Goal: Task Accomplishment & Management: Manage account settings

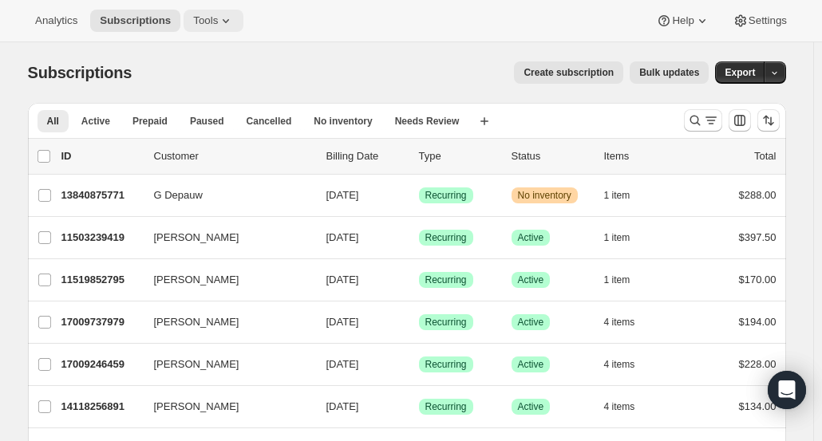
click at [209, 22] on span "Tools" at bounding box center [205, 20] width 25 height 13
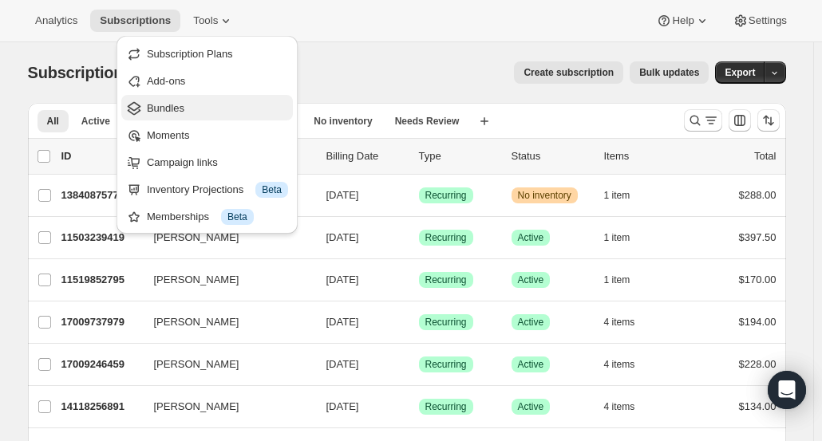
click at [206, 108] on span "Bundles" at bounding box center [217, 109] width 141 height 16
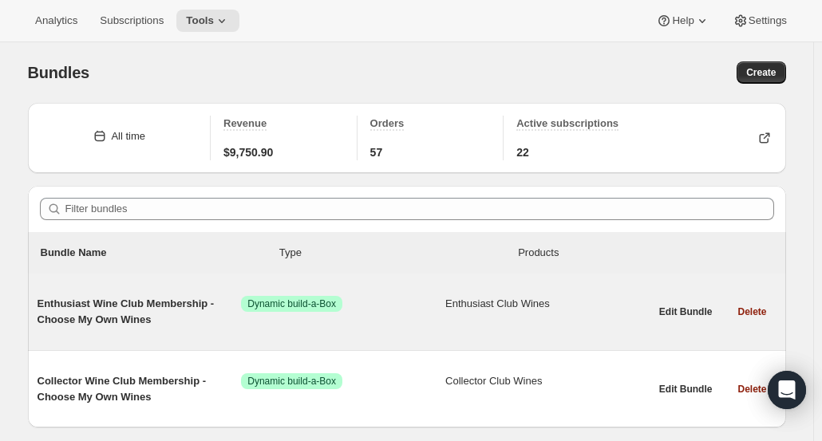
scroll to position [46, 0]
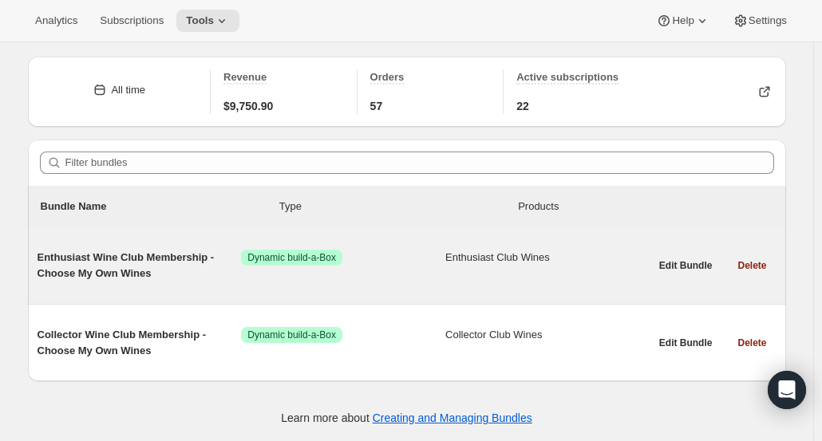
click at [271, 254] on span "Dynamic build-a-Box" at bounding box center [291, 257] width 89 height 13
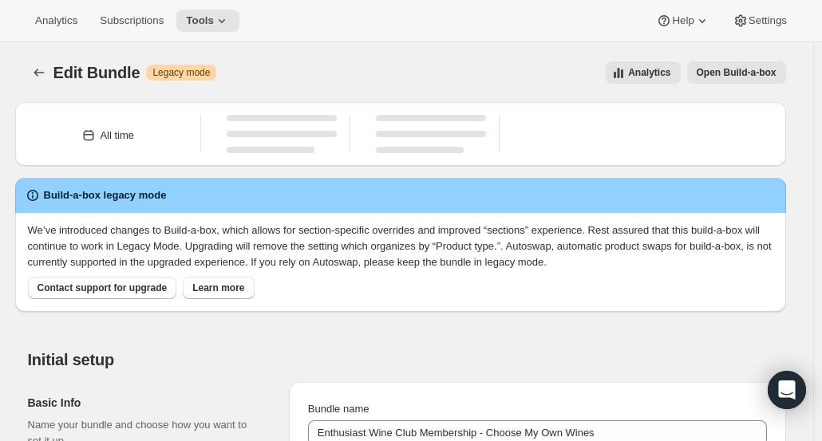
type input "Enthusiast Wine Club Membership - Choose My Own Wines"
radio input "true"
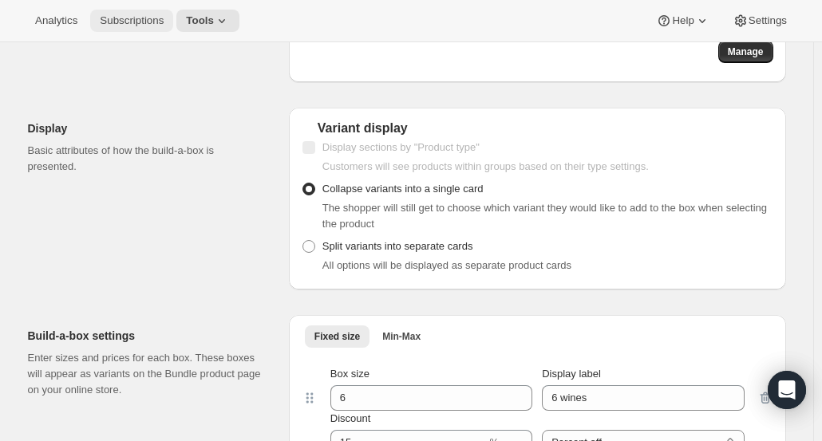
scroll to position [655, 0]
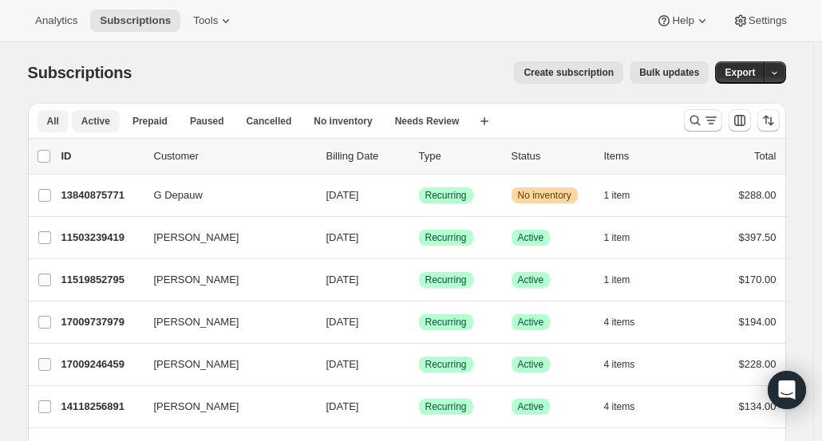
click at [104, 125] on span "Active" at bounding box center [95, 121] width 29 height 13
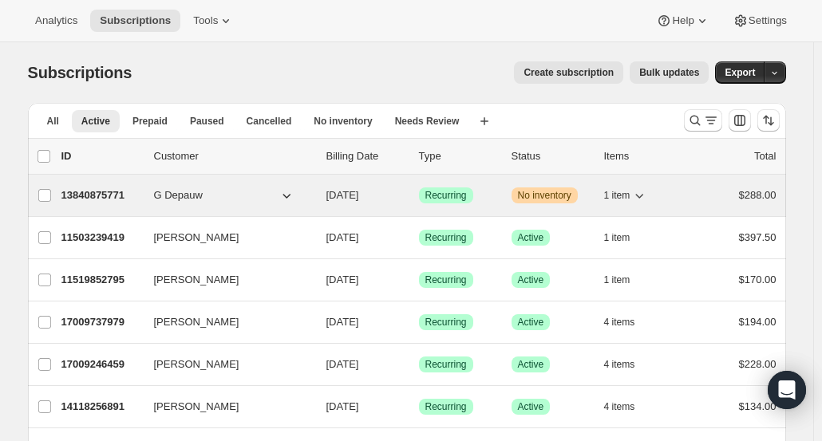
click at [644, 194] on icon "button" at bounding box center [640, 196] width 8 height 5
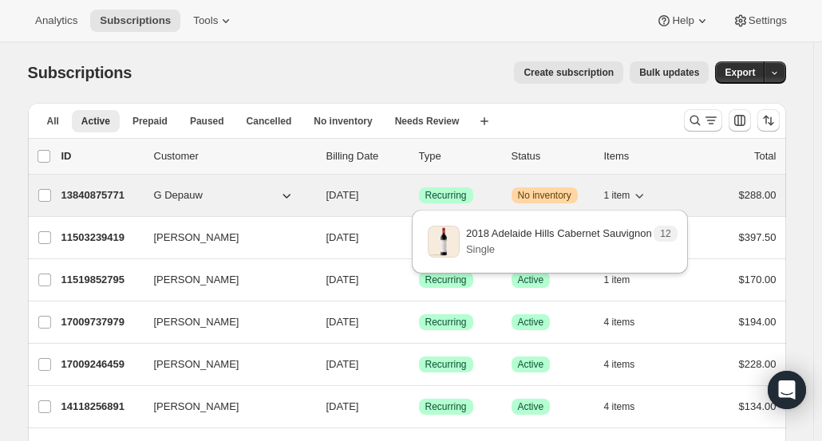
click at [644, 194] on icon "button" at bounding box center [640, 196] width 8 height 5
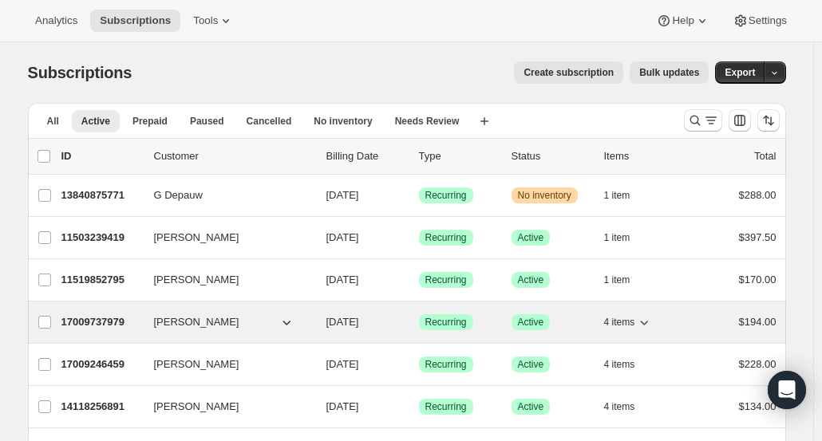
click at [646, 324] on icon "button" at bounding box center [644, 322] width 16 height 16
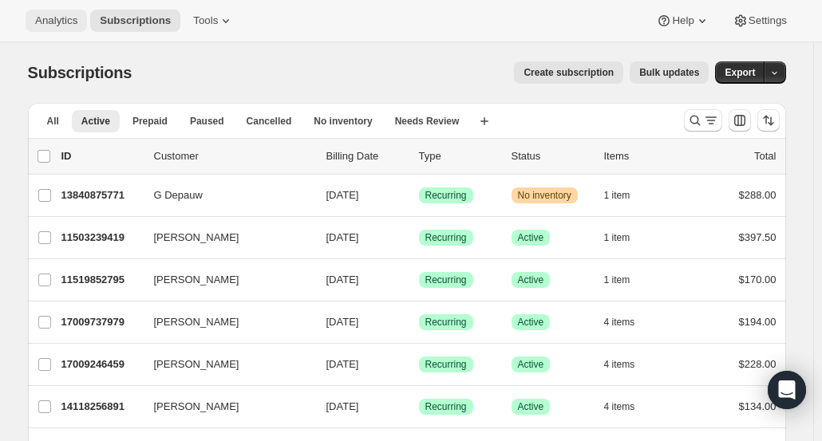
click at [61, 20] on span "Analytics" at bounding box center [56, 20] width 42 height 13
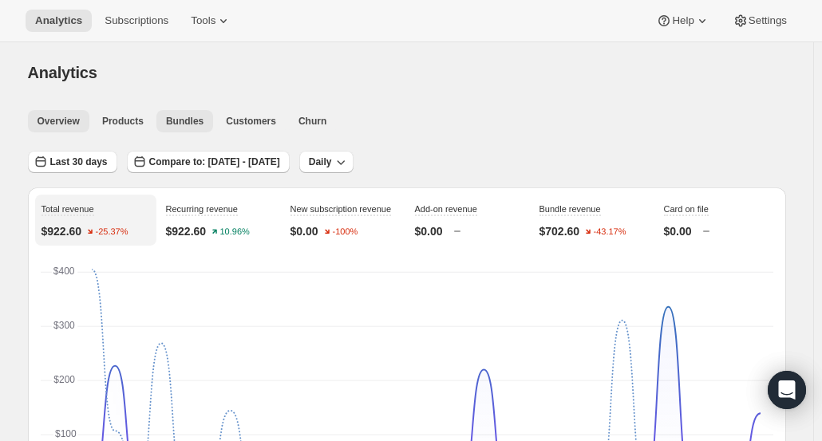
click at [169, 124] on span "Bundles" at bounding box center [184, 121] width 37 height 13
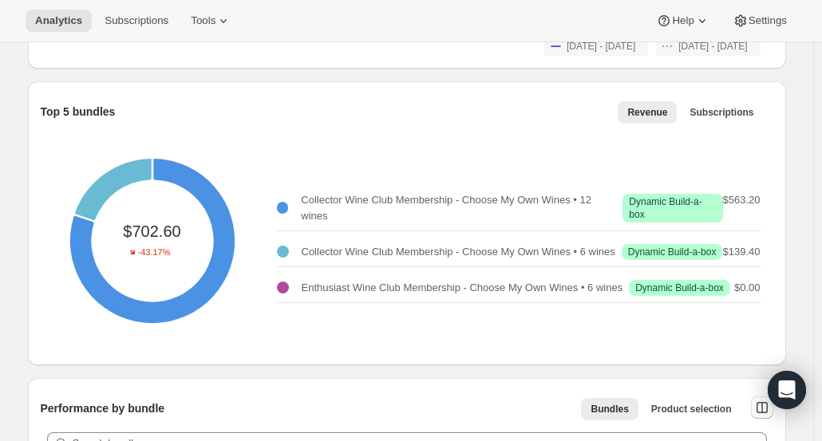
scroll to position [490, 0]
click at [724, 109] on span "Subscriptions" at bounding box center [721, 111] width 64 height 13
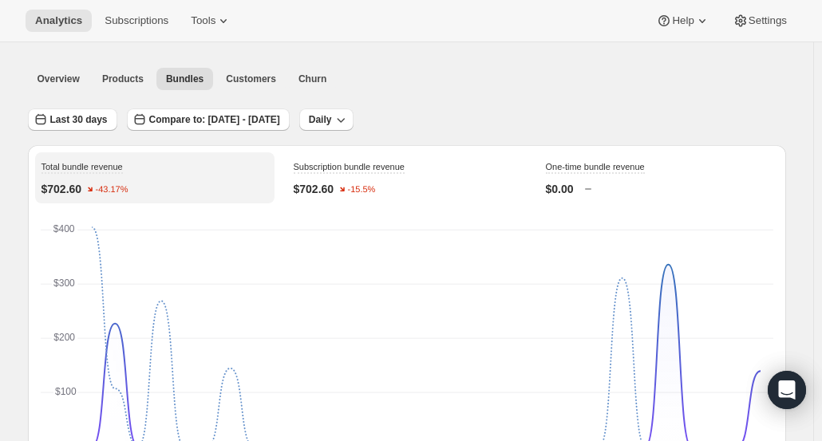
scroll to position [0, 0]
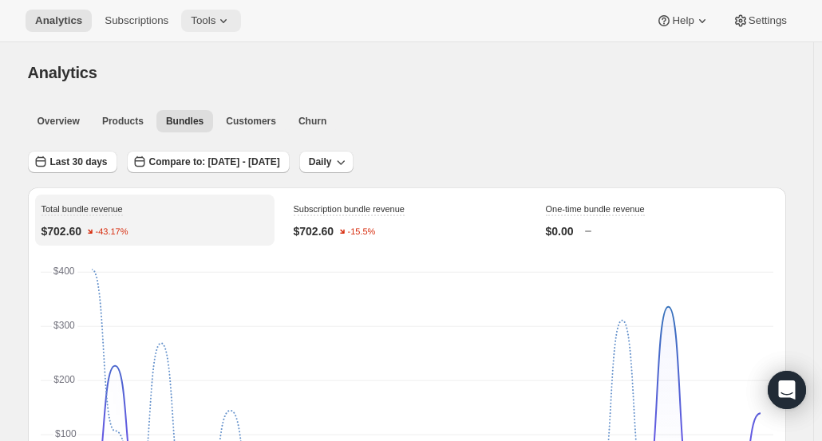
click at [215, 19] on icon at bounding box center [223, 21] width 16 height 16
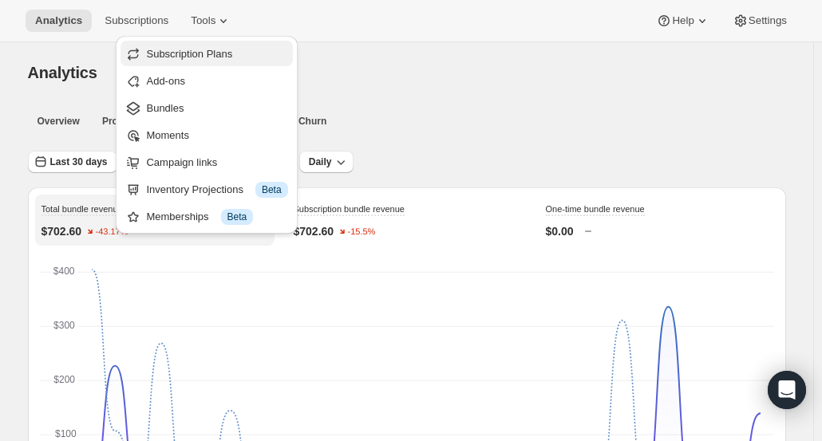
click at [189, 53] on span "Subscription Plans" at bounding box center [189, 54] width 86 height 12
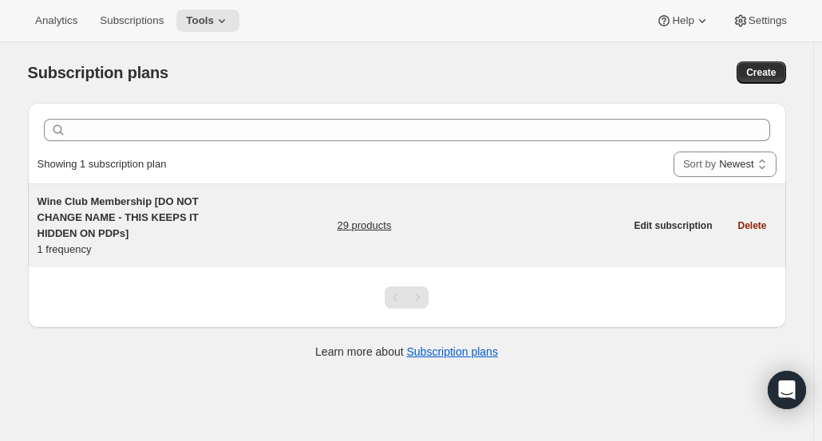
click at [365, 229] on link "29 products" at bounding box center [364, 226] width 54 height 16
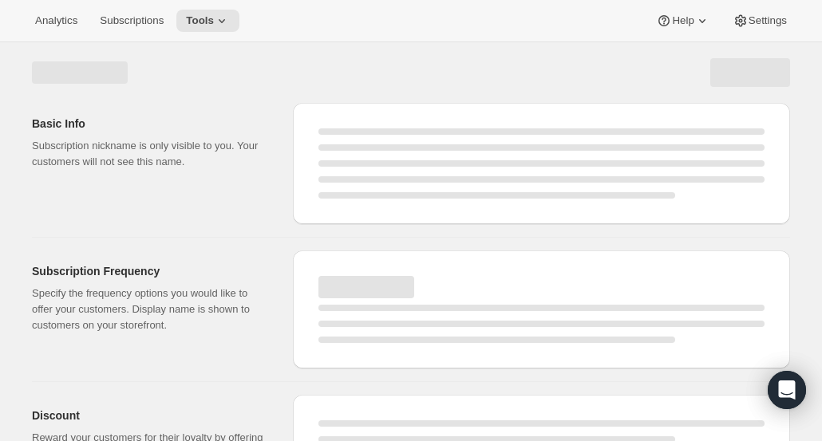
select select "WEEK"
select select "MONTH"
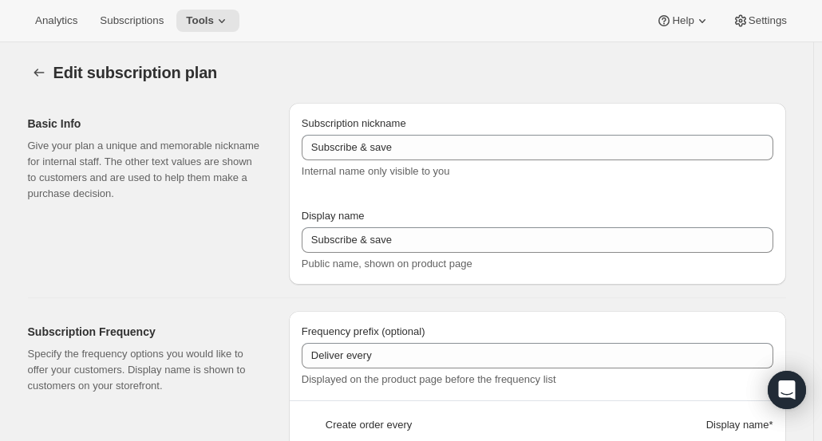
type input "Wine Club Membership [DO NOT CHANGE NAME - THIS KEEPS IT HIDDEN ON PDPs]"
type input "Renewal:"
type input "6"
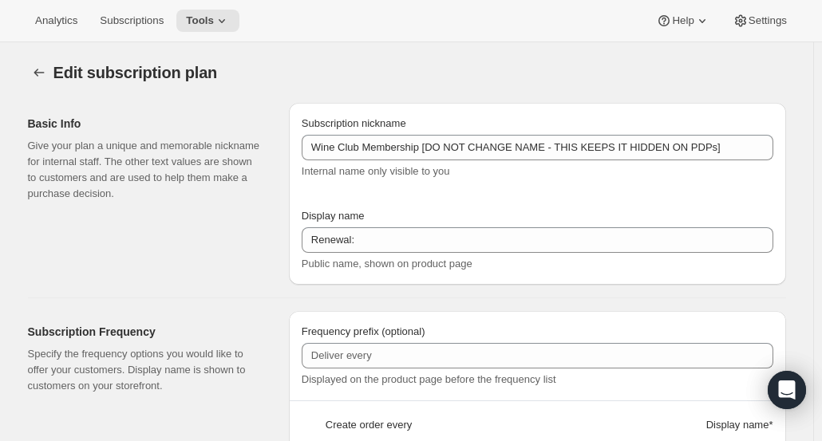
select select "MONTH"
type input "Renews every 6 months"
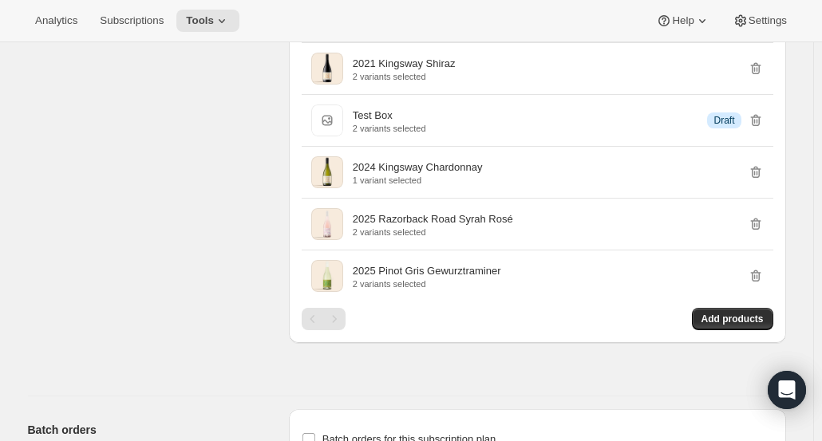
scroll to position [1769, 0]
click at [715, 314] on span "Add products" at bounding box center [732, 320] width 62 height 13
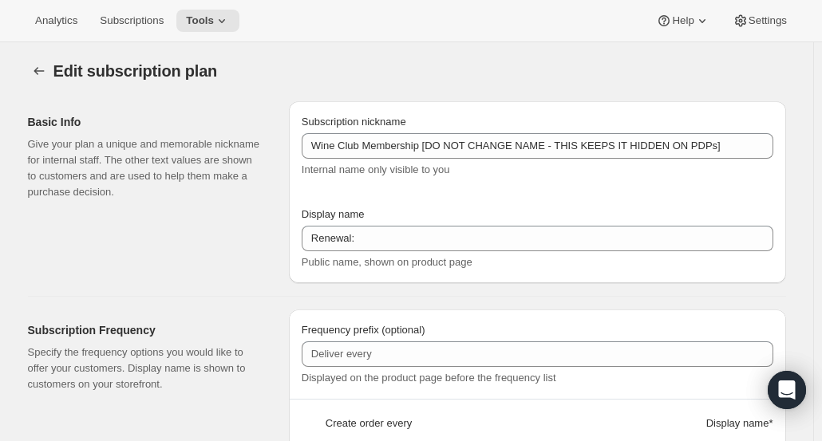
scroll to position [0, 0]
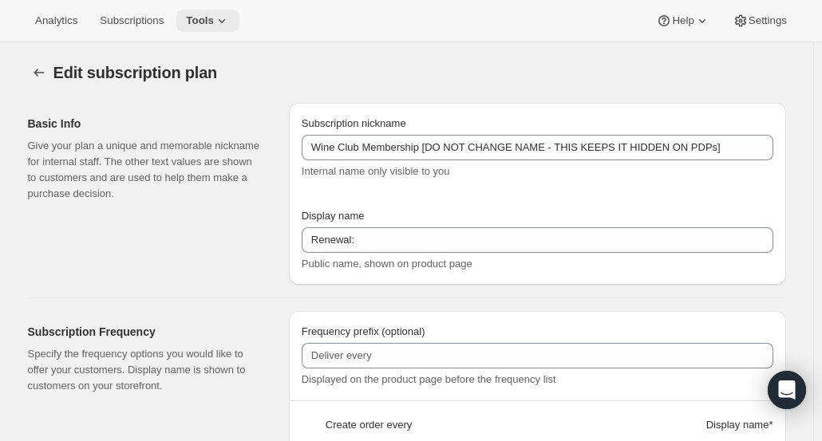
click at [204, 18] on span "Tools" at bounding box center [200, 20] width 28 height 13
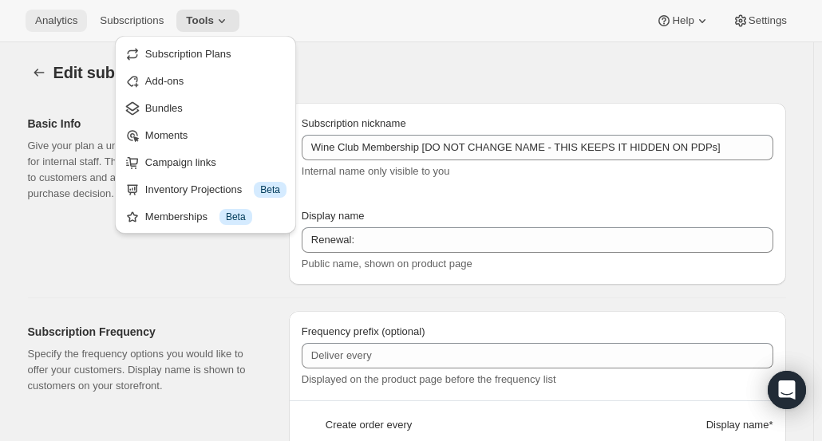
click at [57, 24] on span "Analytics" at bounding box center [56, 20] width 42 height 13
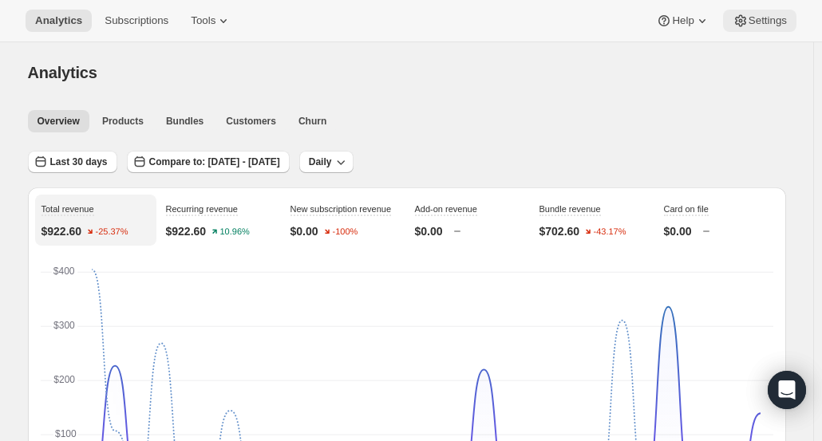
click at [755, 23] on span "Settings" at bounding box center [767, 20] width 38 height 13
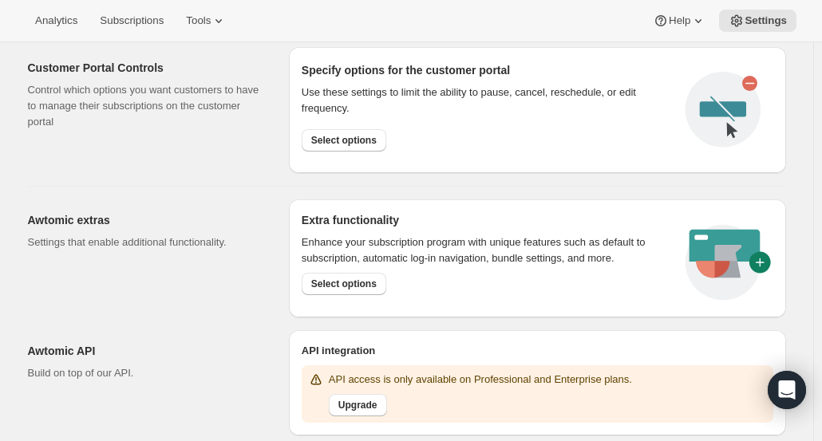
scroll to position [786, 0]
click at [266, 288] on div "Awtomic extras Settings that enable additional functionality." at bounding box center [152, 258] width 248 height 118
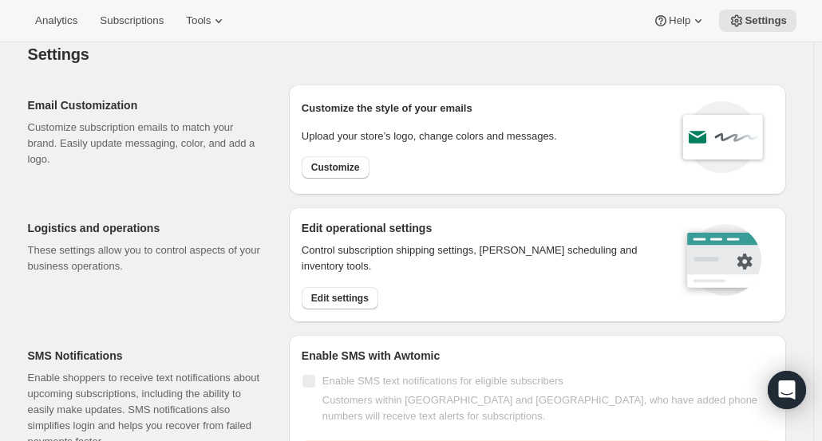
scroll to position [0, 0]
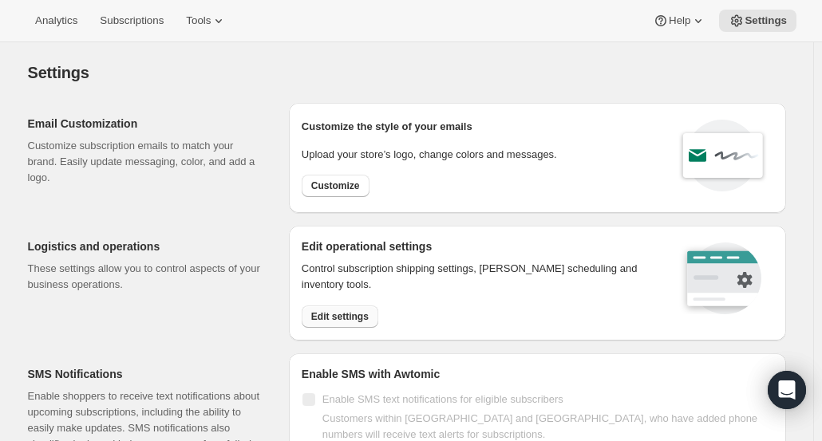
click at [345, 318] on span "Edit settings" at bounding box center [339, 316] width 57 height 13
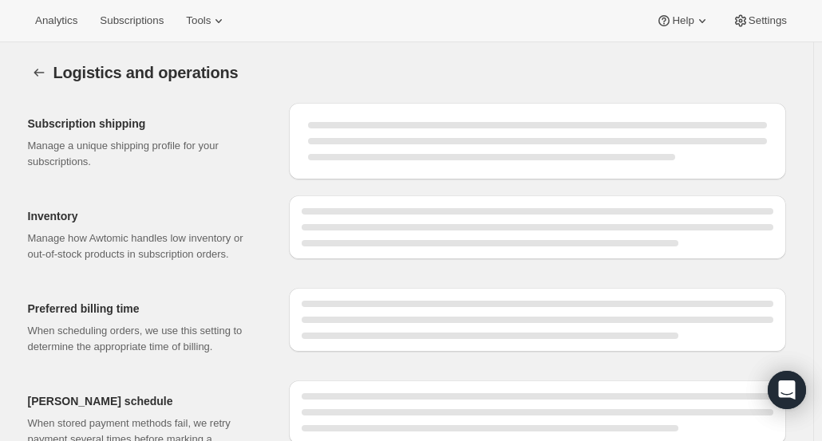
select select "DAY"
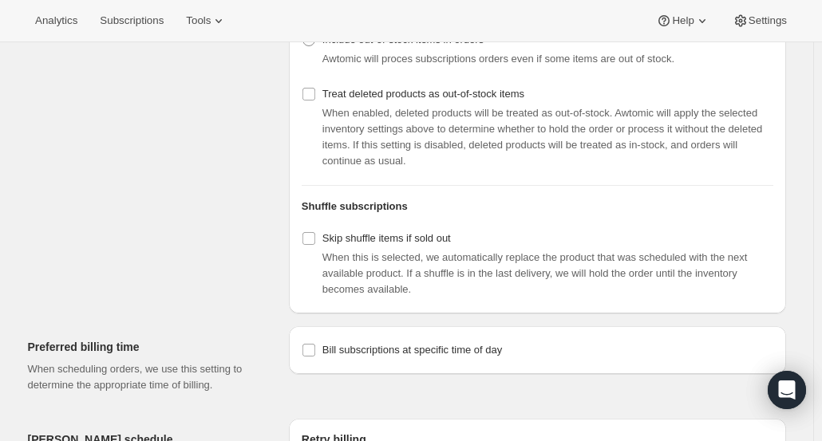
scroll to position [533, 0]
click at [215, 288] on div "Inventory Manage how Awtomic handles low inventory or out-of-stock products in …" at bounding box center [152, 49] width 248 height 527
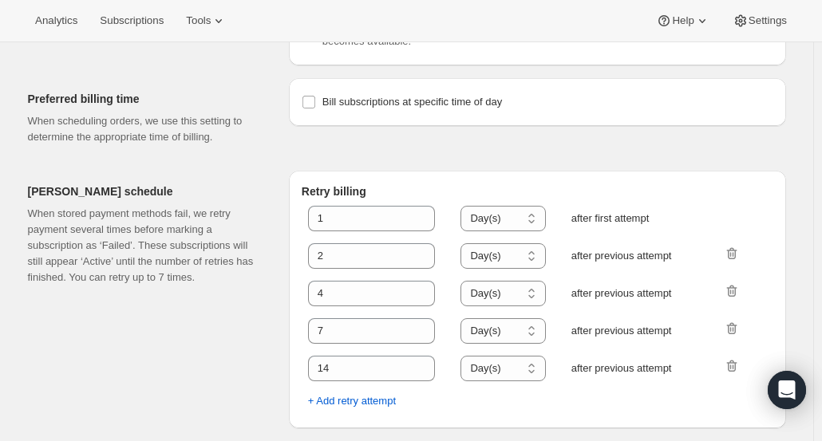
scroll to position [0, 0]
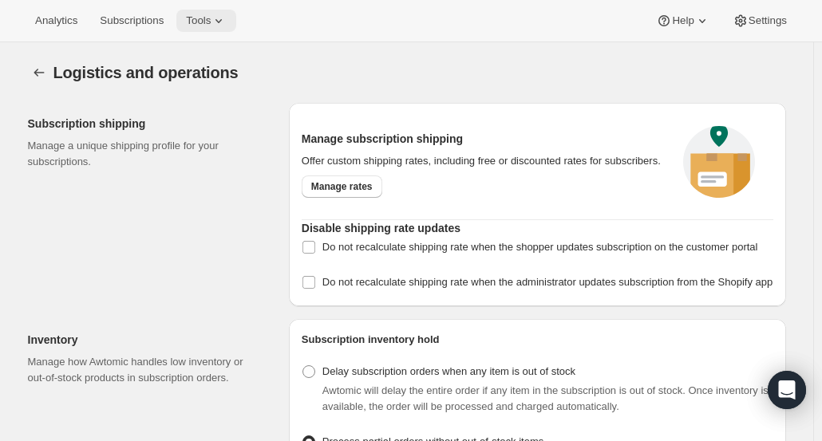
click at [195, 22] on span "Tools" at bounding box center [198, 20] width 25 height 13
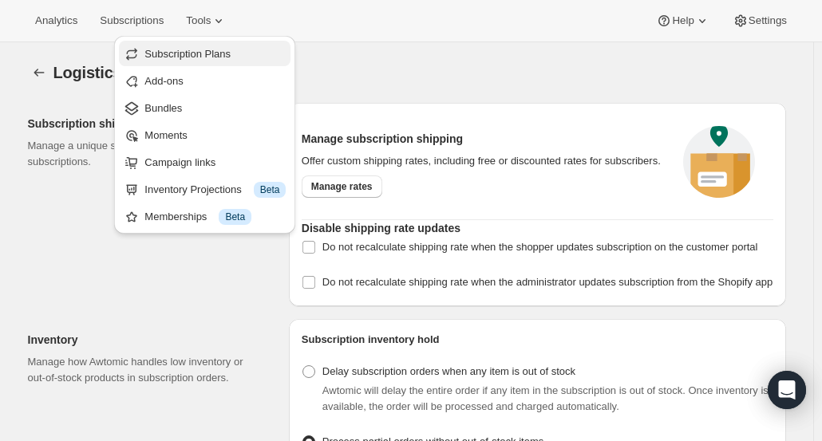
click at [174, 57] on span "Subscription Plans" at bounding box center [187, 54] width 86 height 12
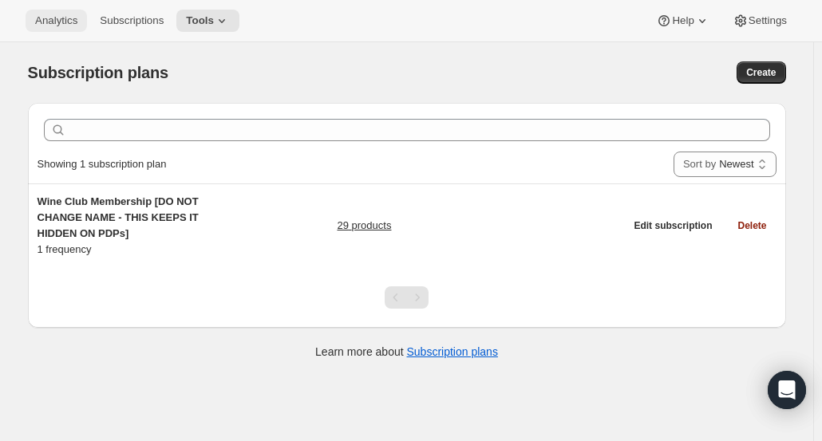
click at [47, 30] on button "Analytics" at bounding box center [56, 21] width 61 height 22
